Goal: Information Seeking & Learning: Compare options

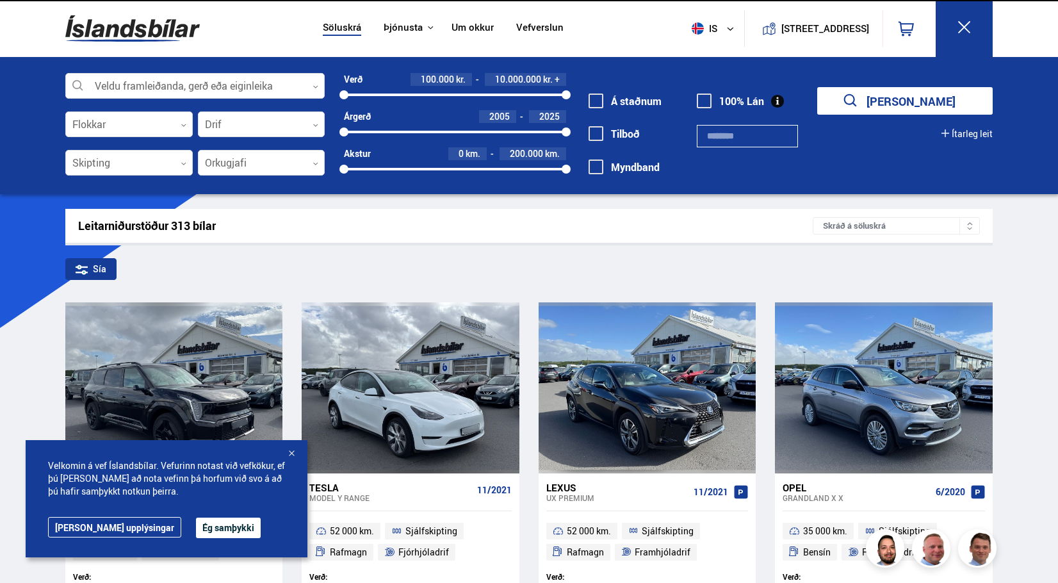
click at [196, 535] on button "Ég samþykki" at bounding box center [228, 528] width 65 height 21
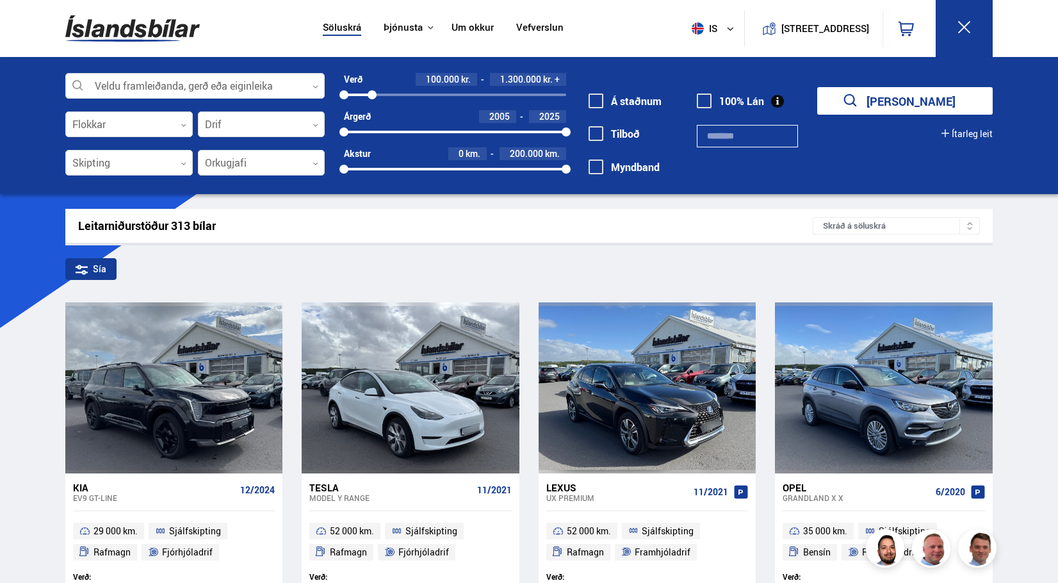
drag, startPoint x: 562, startPoint y: 95, endPoint x: 372, endPoint y: 101, distance: 190.4
click at [372, 101] on div "Verð 100.000 kr. 1.300.000 kr. + 100000 1346441 Árgerð 2005 2025 2005 2025 Akst…" at bounding box center [445, 128] width 241 height 111
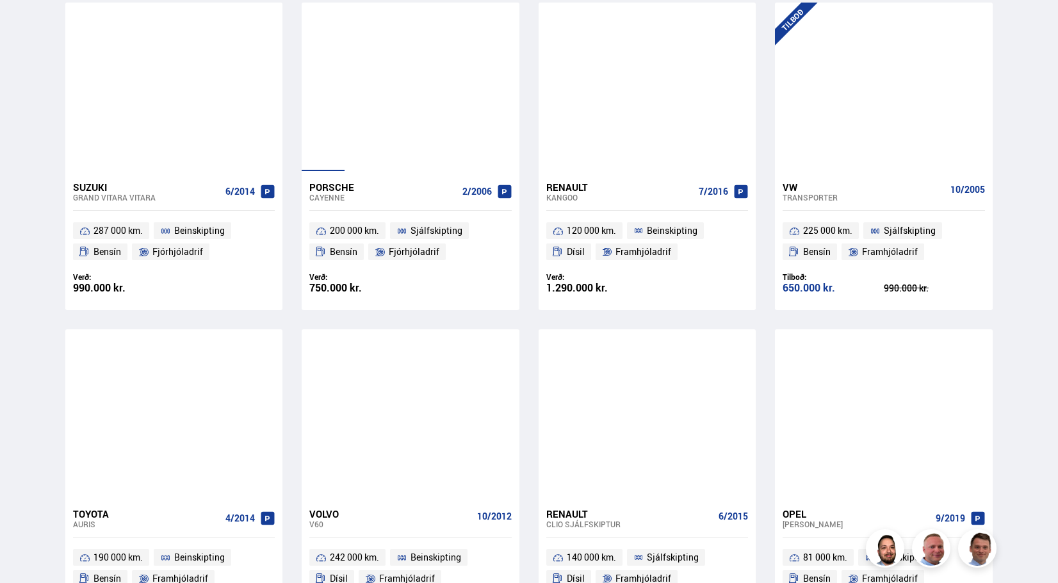
scroll to position [1409, 0]
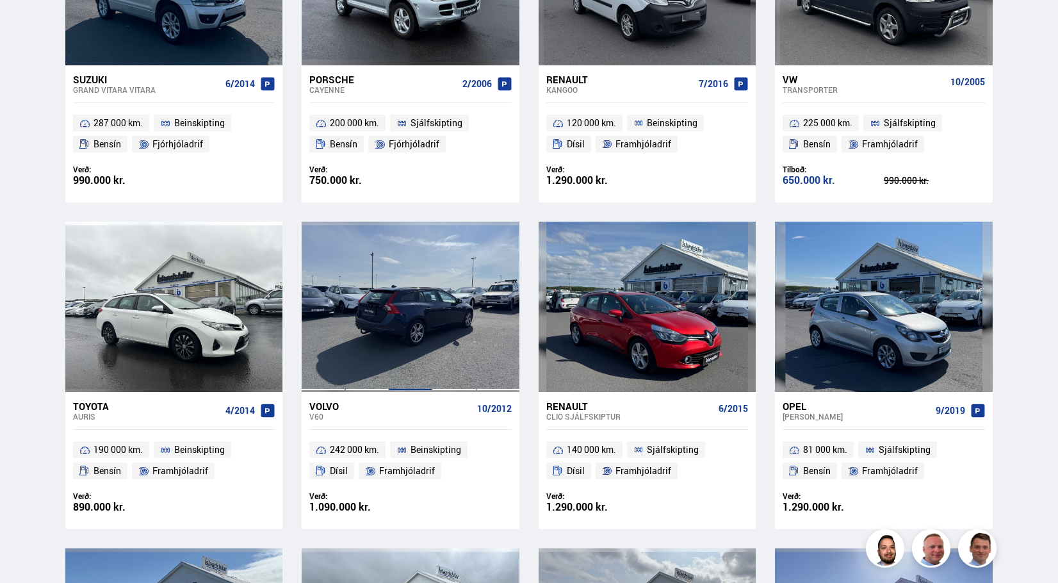
click at [422, 333] on div at bounding box center [411, 307] width 44 height 170
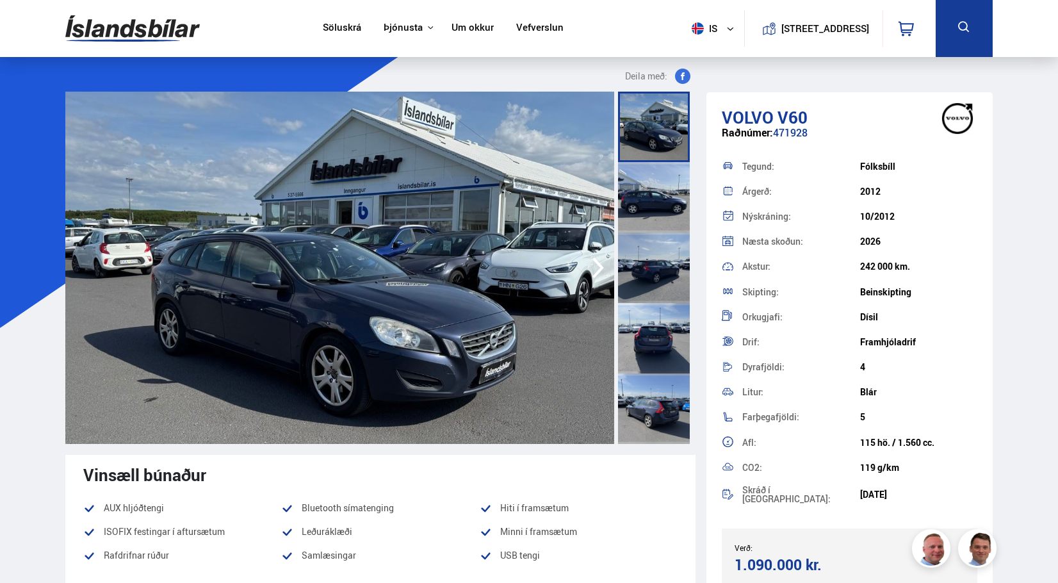
click at [648, 206] on div at bounding box center [654, 197] width 72 height 70
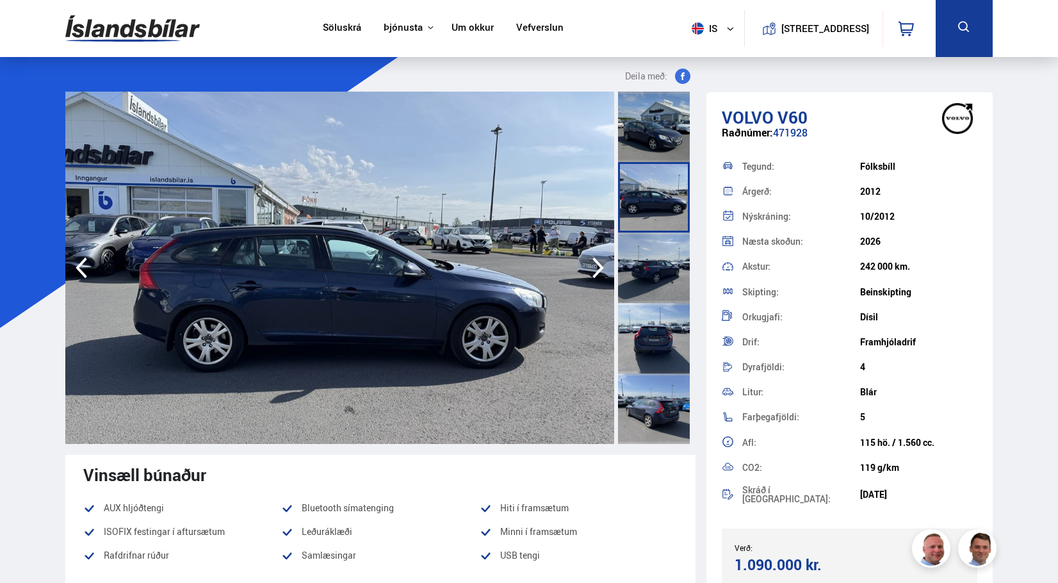
click at [630, 281] on div at bounding box center [654, 268] width 72 height 70
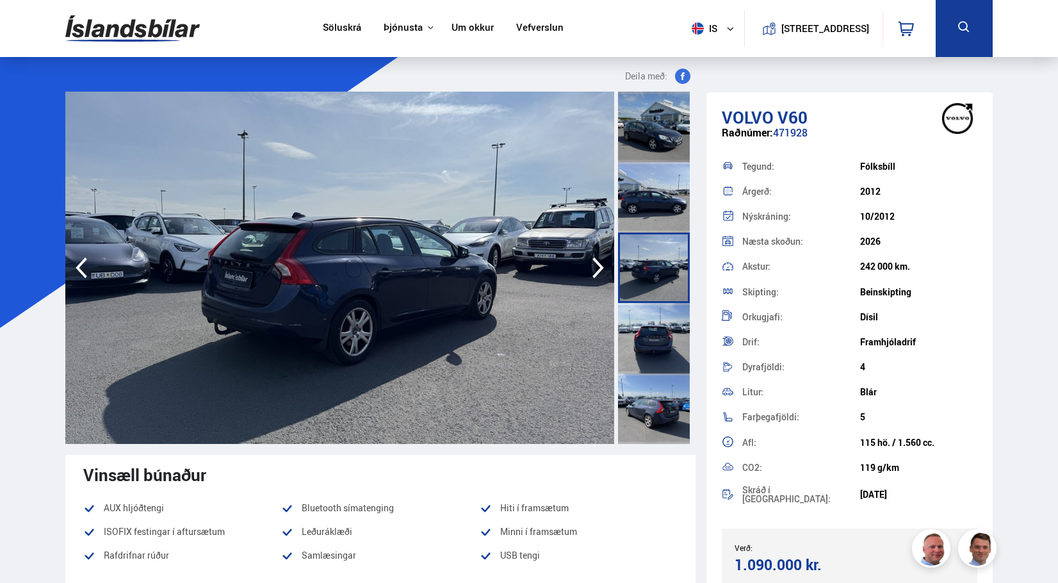
click at [655, 337] on div at bounding box center [654, 338] width 72 height 70
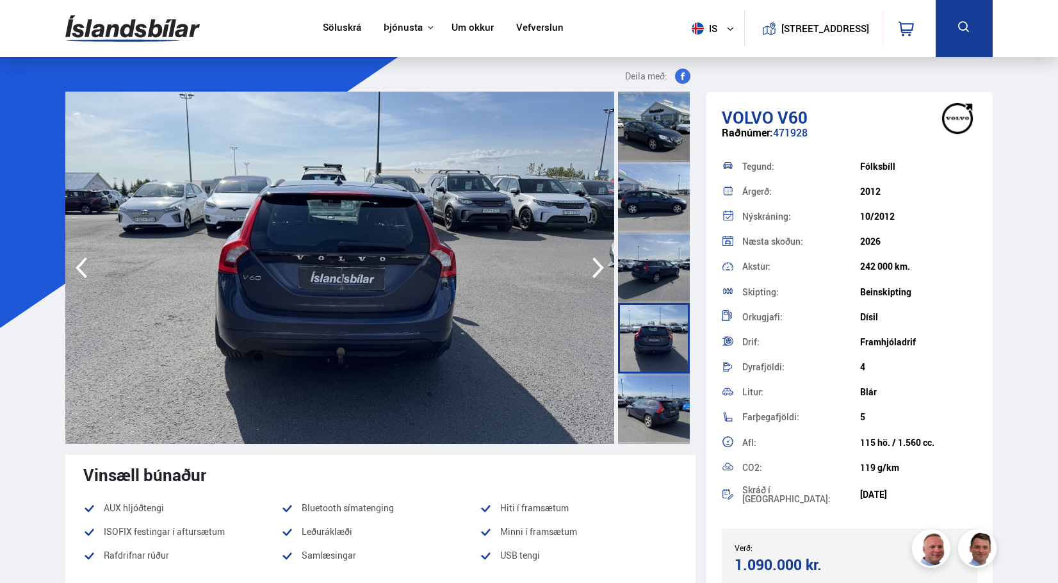
click at [666, 400] on div at bounding box center [654, 408] width 72 height 70
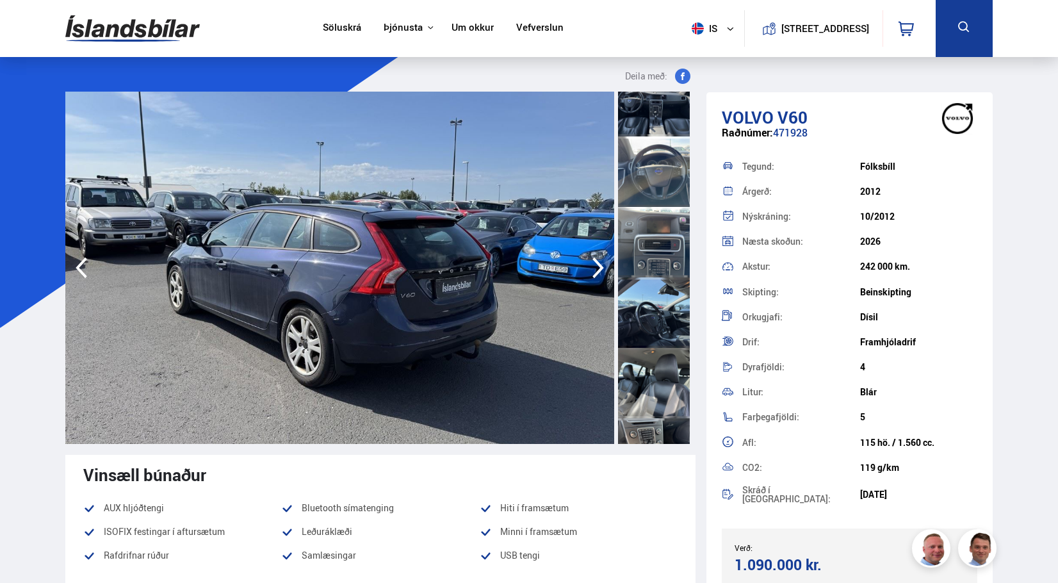
scroll to position [577, 0]
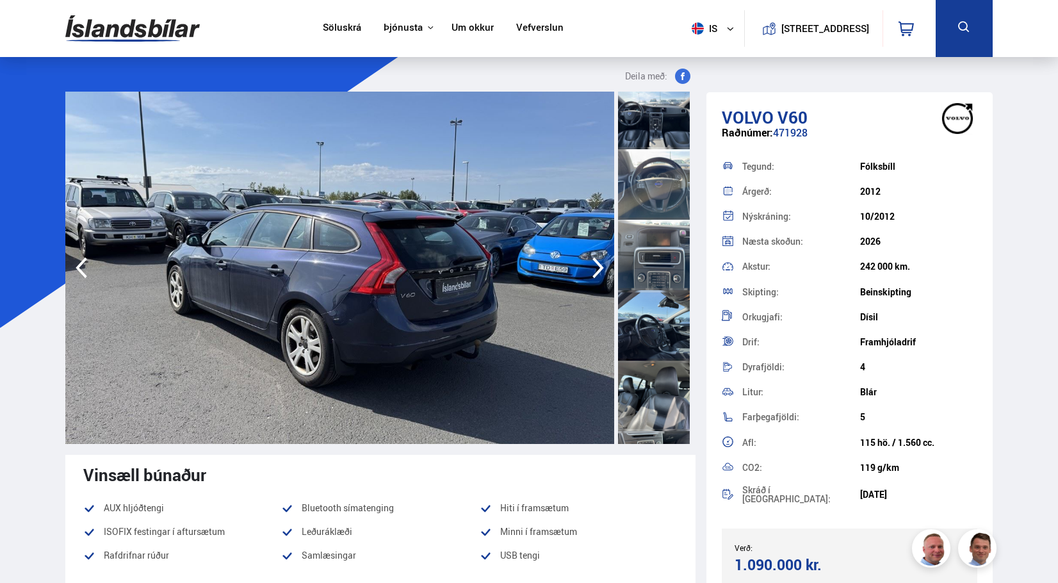
click at [659, 268] on div at bounding box center [654, 255] width 72 height 70
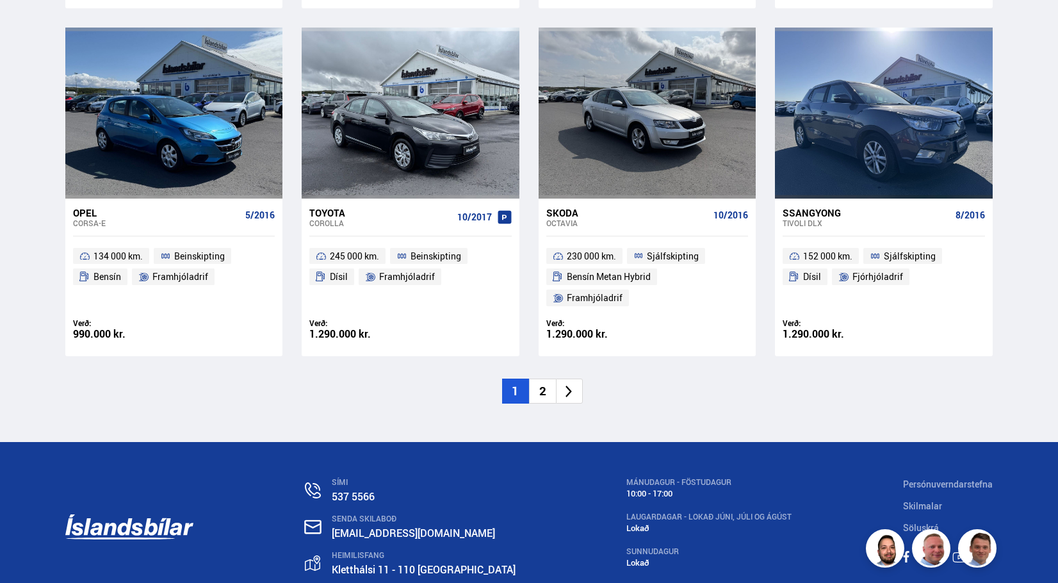
scroll to position [1931, 0]
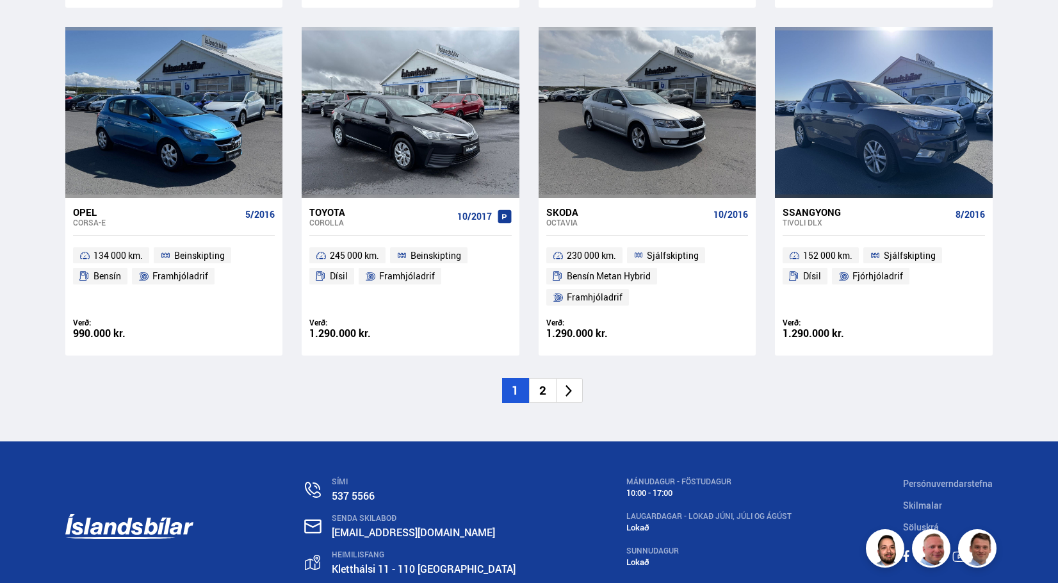
click at [546, 378] on li "2" at bounding box center [542, 390] width 27 height 25
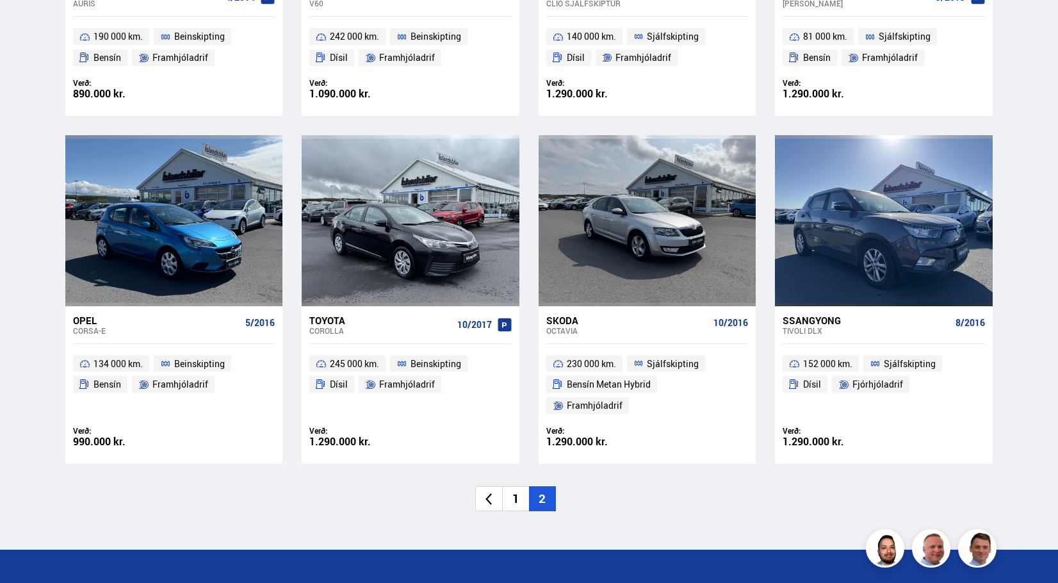
scroll to position [1123, 0]
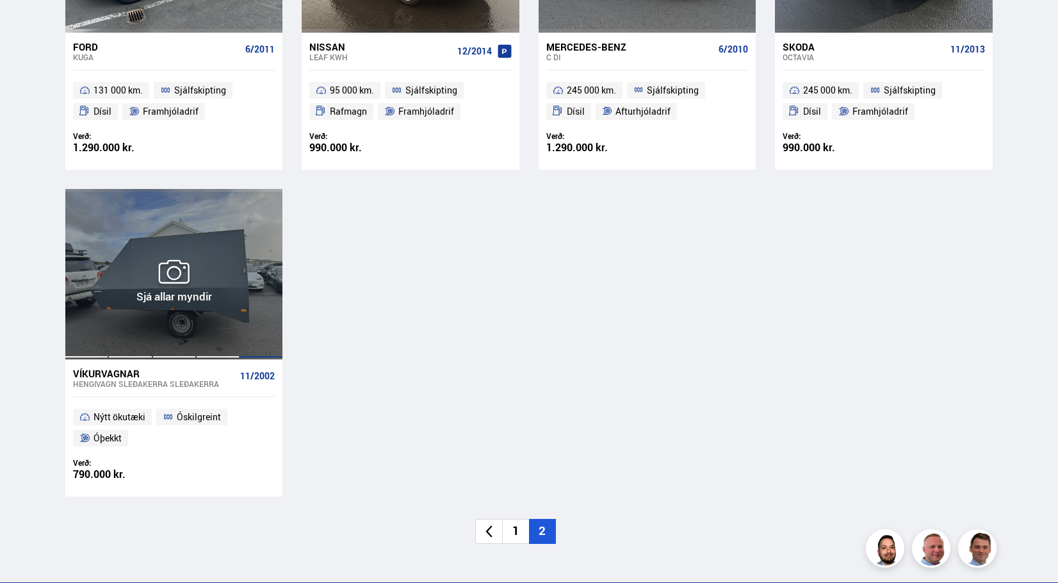
scroll to position [448, 0]
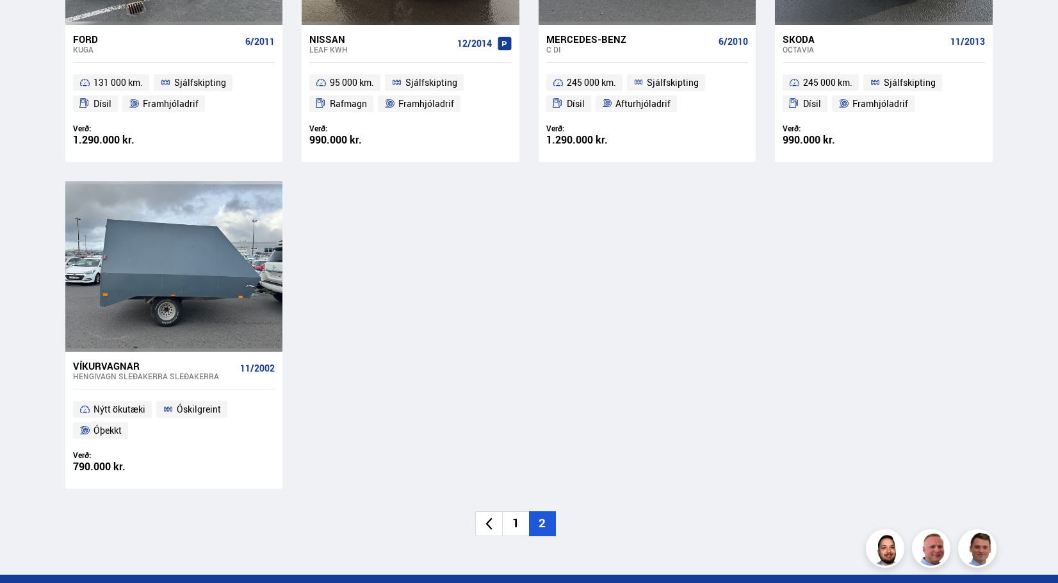
click at [525, 523] on li "1" at bounding box center [515, 523] width 27 height 25
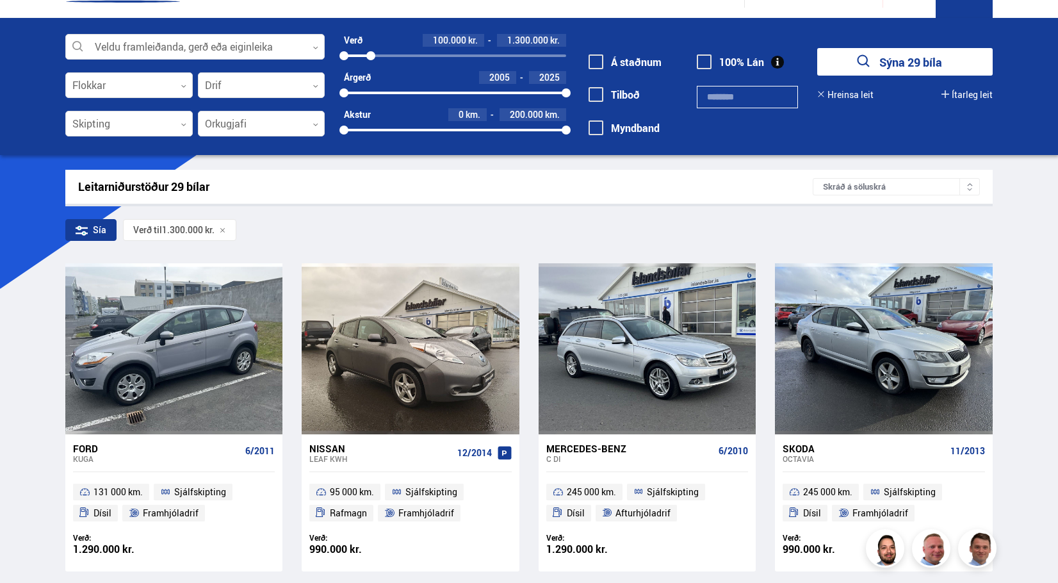
scroll to position [0, 0]
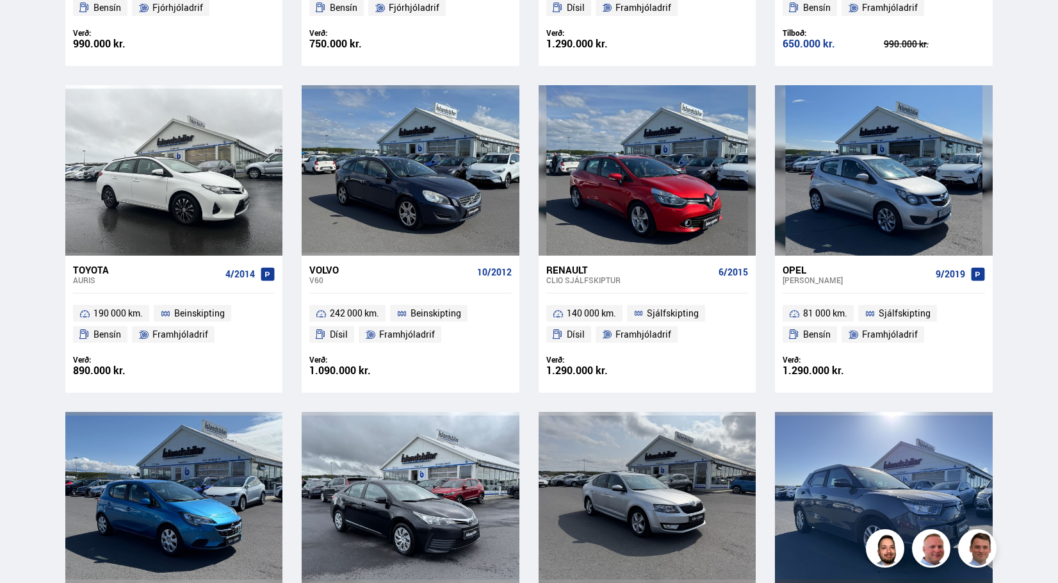
scroll to position [1858, 0]
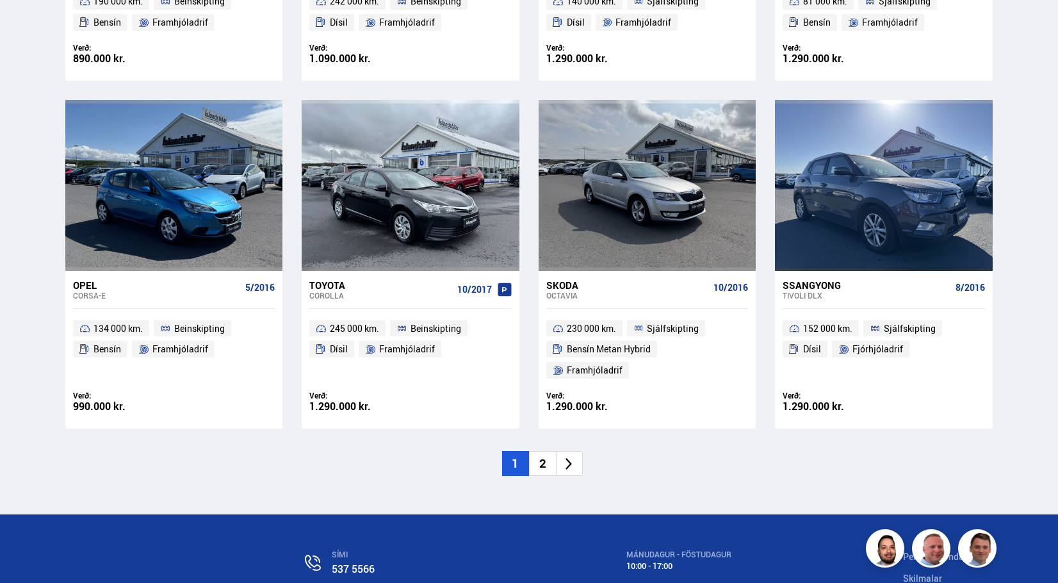
click at [870, 286] on div "Ssangyong Tivoli DLX 8/2016" at bounding box center [884, 290] width 202 height 38
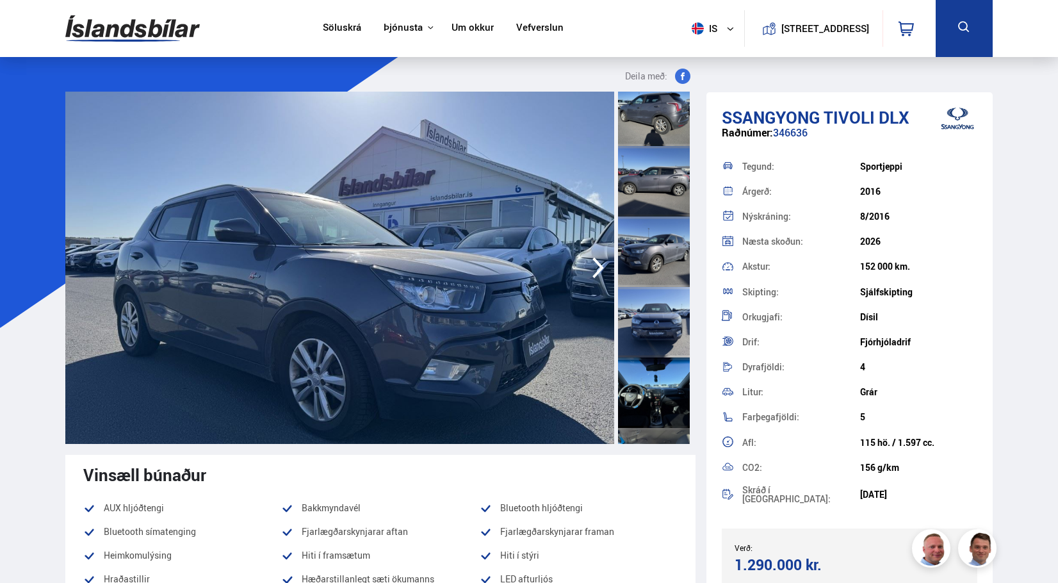
scroll to position [320, 0]
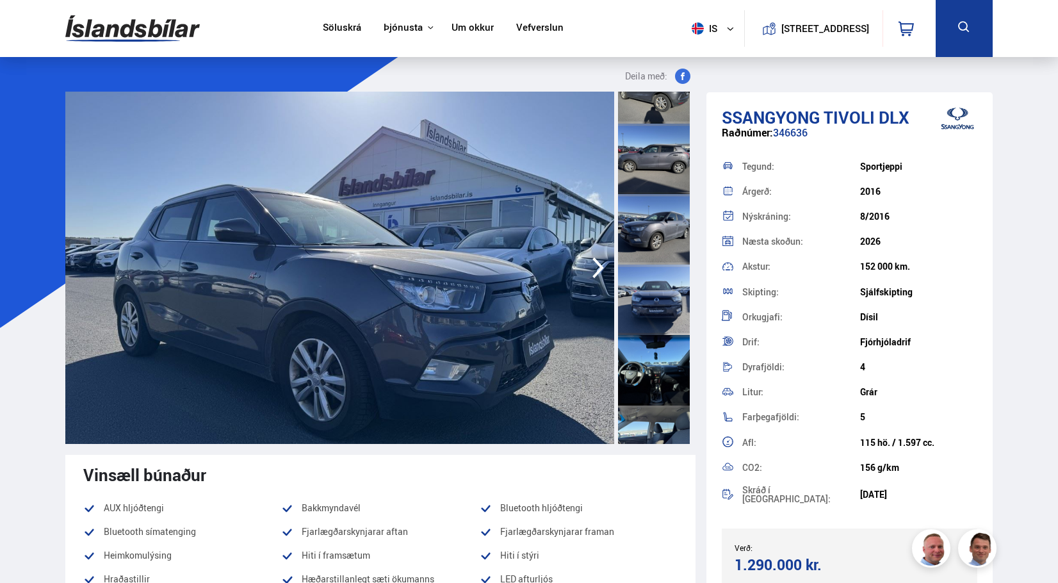
click at [648, 363] on div at bounding box center [654, 370] width 72 height 70
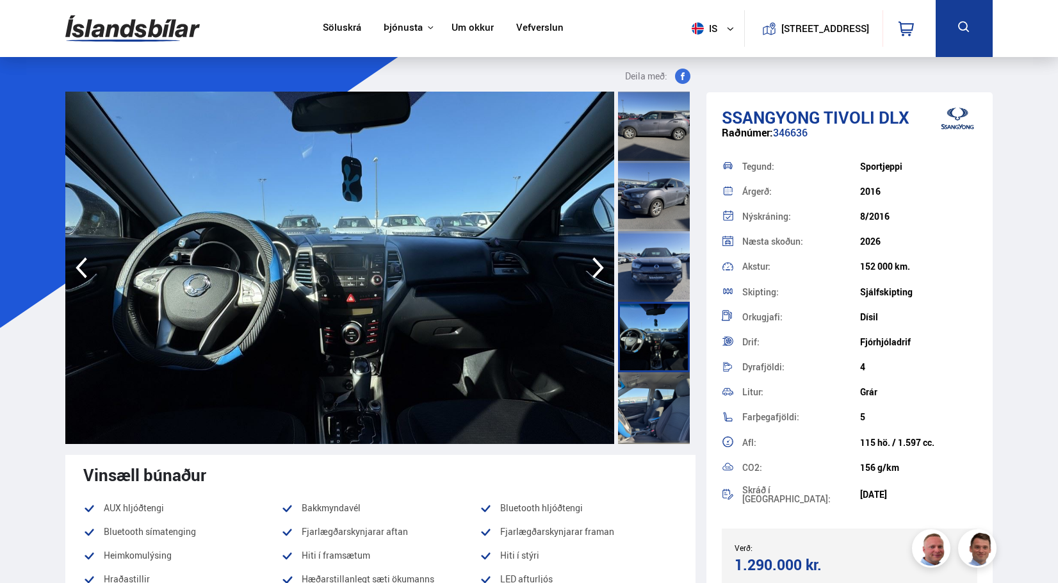
scroll to position [384, 0]
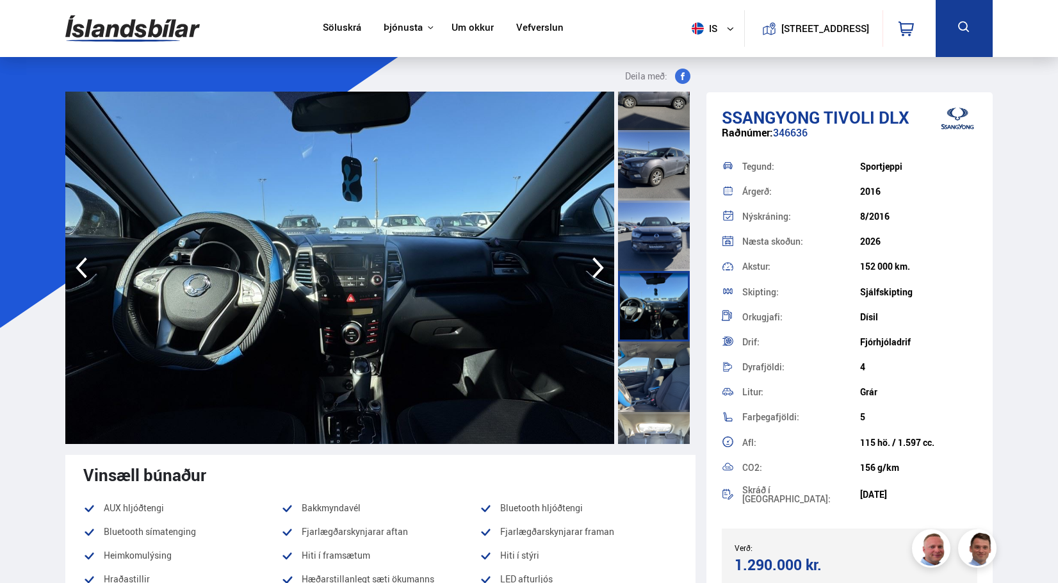
click at [651, 371] on div at bounding box center [654, 376] width 72 height 70
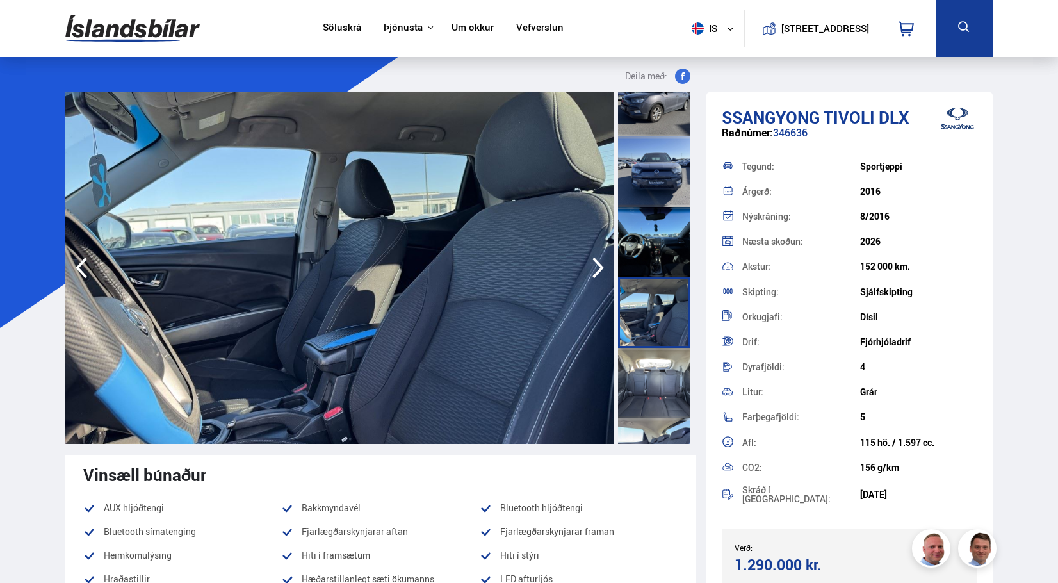
click at [653, 372] on div at bounding box center [654, 383] width 72 height 70
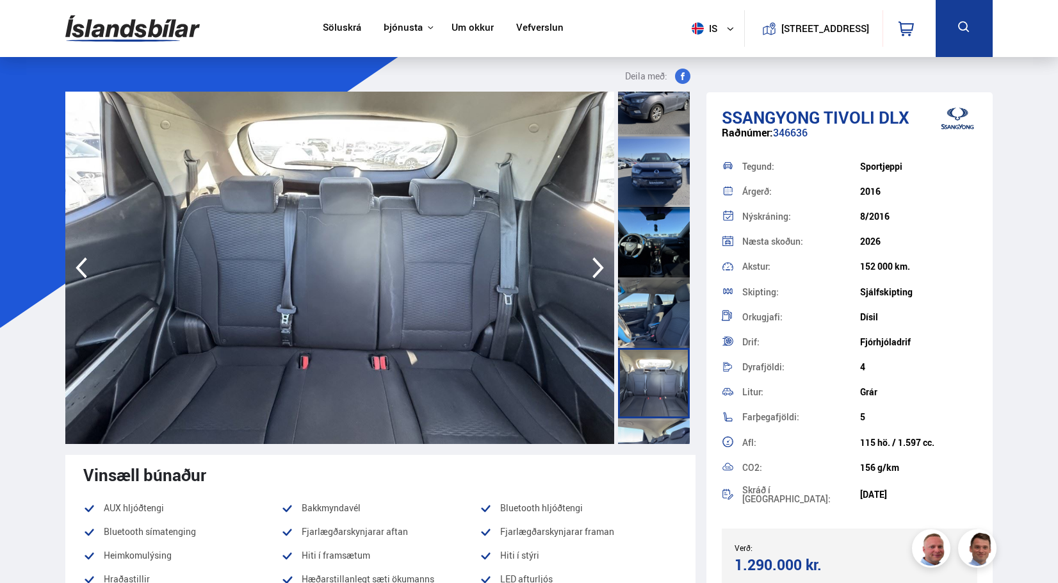
scroll to position [641, 0]
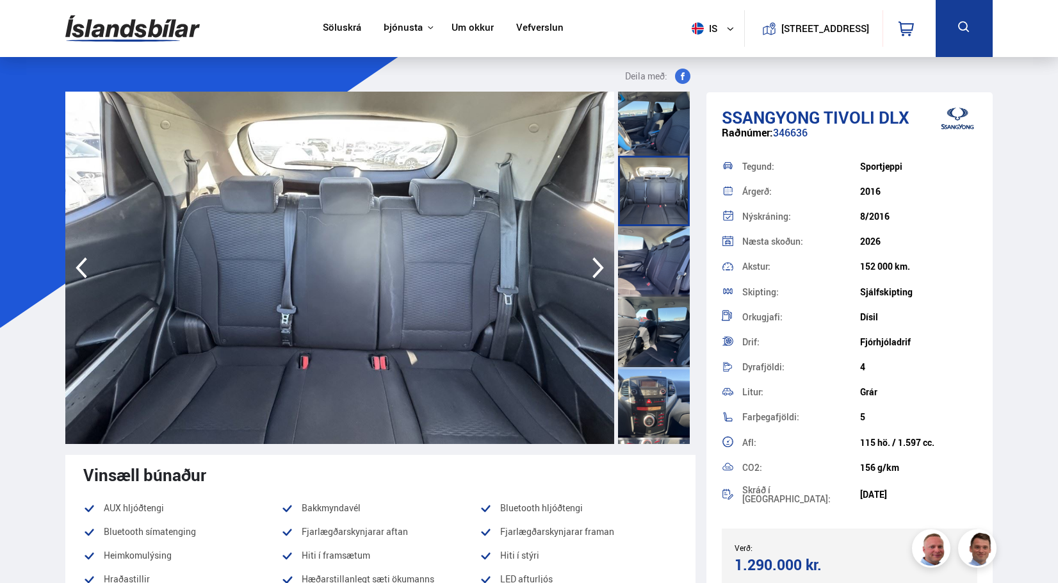
click at [664, 333] on div at bounding box center [654, 332] width 72 height 70
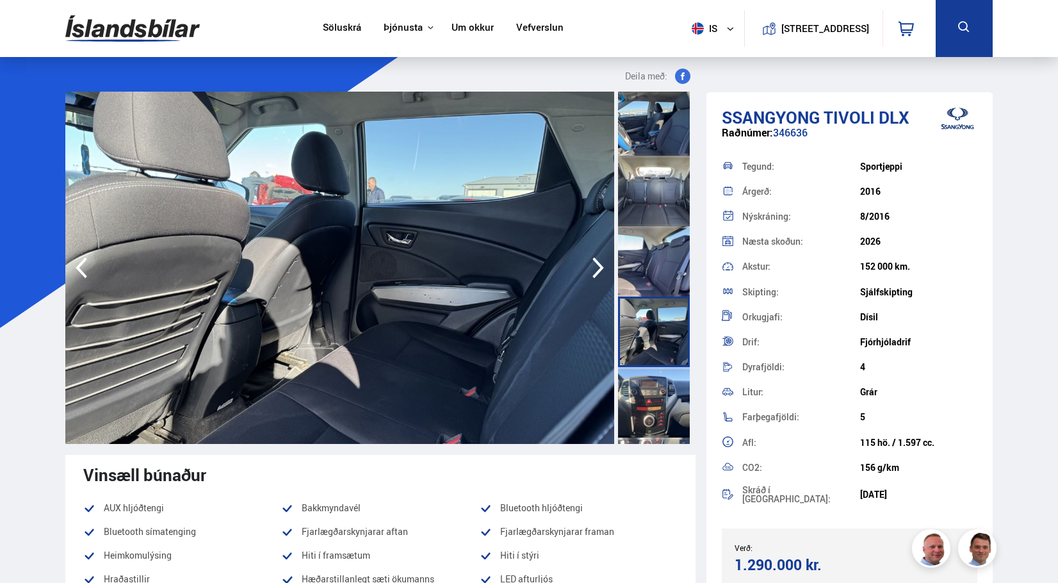
click at [664, 376] on div at bounding box center [654, 402] width 72 height 70
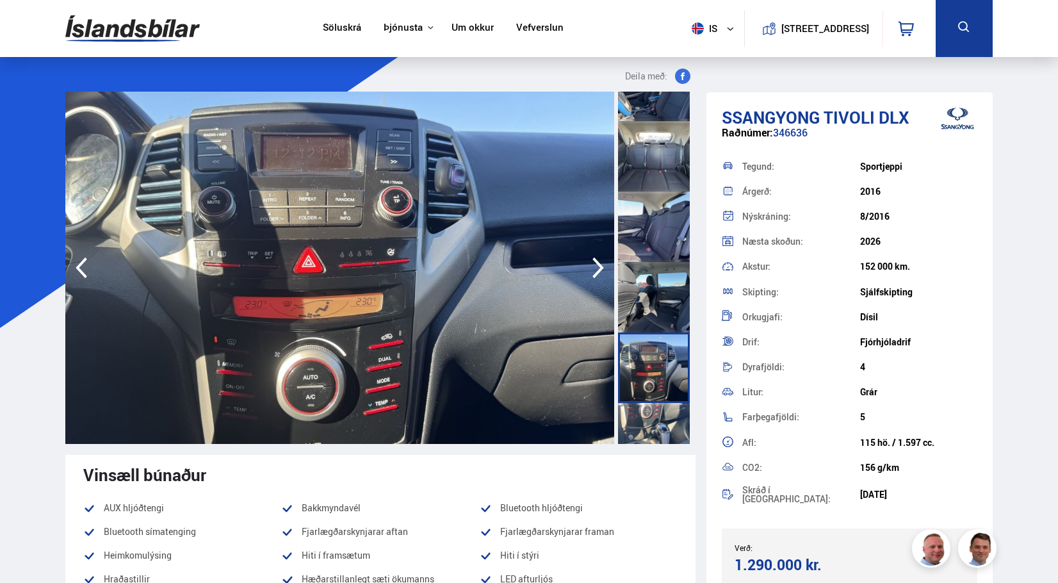
scroll to position [705, 0]
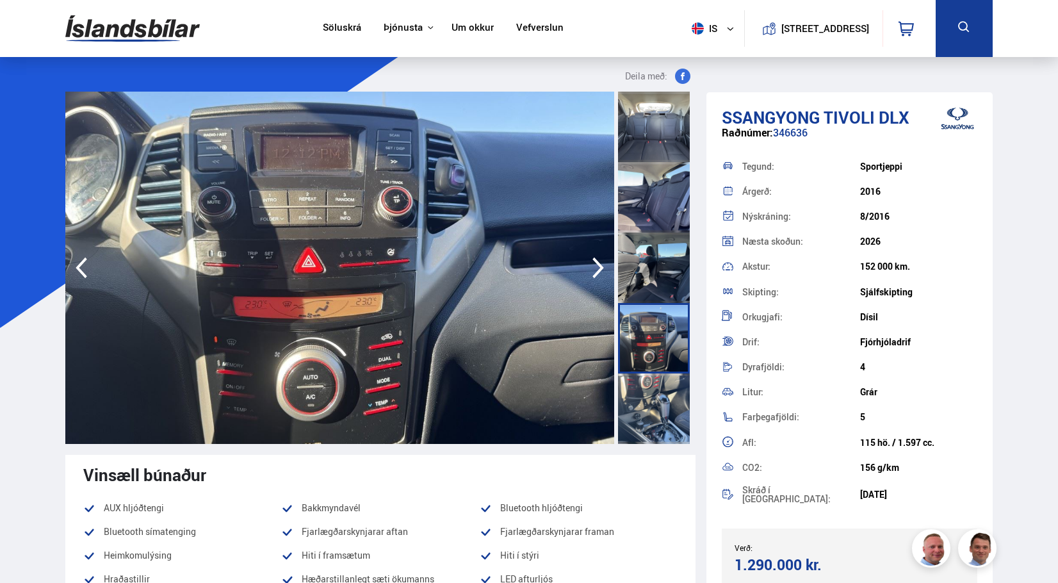
click at [660, 377] on div at bounding box center [654, 408] width 72 height 70
